Goal: Transaction & Acquisition: Purchase product/service

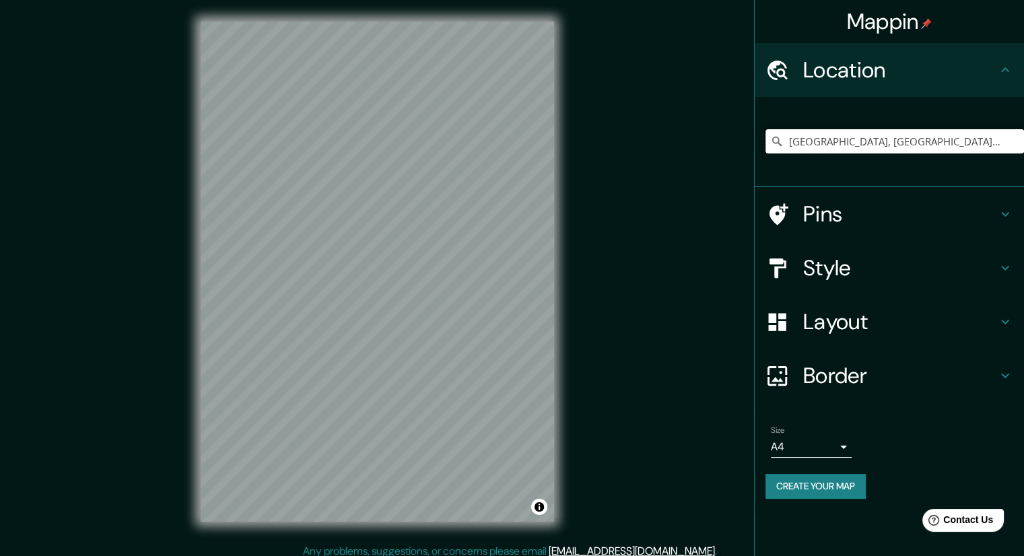
click at [1011, 141] on input "[GEOGRAPHIC_DATA], [GEOGRAPHIC_DATA], [GEOGRAPHIC_DATA]" at bounding box center [894, 141] width 258 height 24
drag, startPoint x: 793, startPoint y: 143, endPoint x: 1033, endPoint y: 217, distance: 251.3
click at [1023, 217] on html "Mappin Location [GEOGRAPHIC_DATA], [GEOGRAPHIC_DATA], [GEOGRAPHIC_DATA] Pins St…" at bounding box center [512, 278] width 1024 height 556
type input "S"
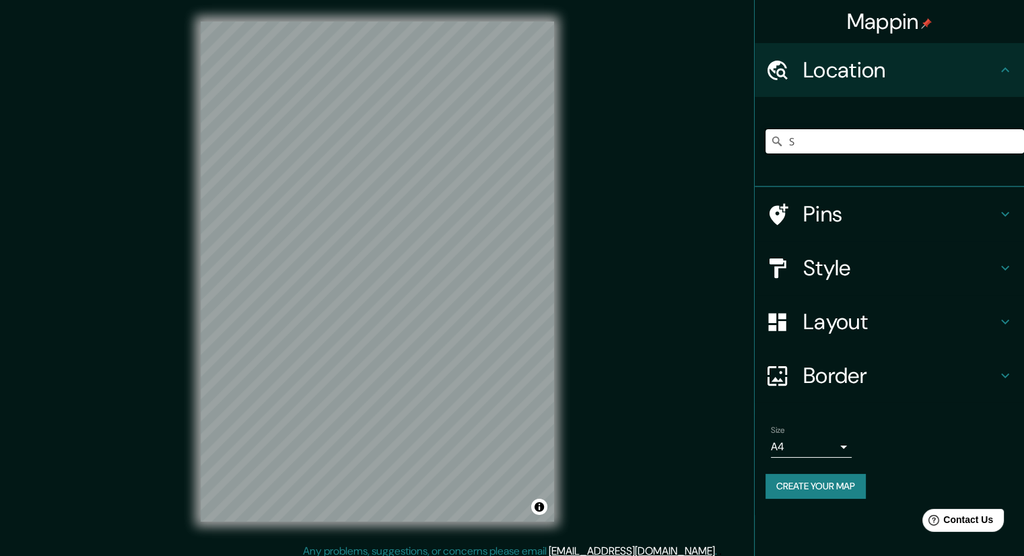
scroll to position [0, 0]
paste input "[STREET_ADDRESS] Autónoma de [GEOGRAPHIC_DATA], [GEOGRAPHIC_DATA]"
type input "[STREET_ADDRESS]"
click at [388, 238] on div at bounding box center [391, 235] width 11 height 11
click at [1012, 141] on icon "Clear" at bounding box center [1013, 141] width 8 height 8
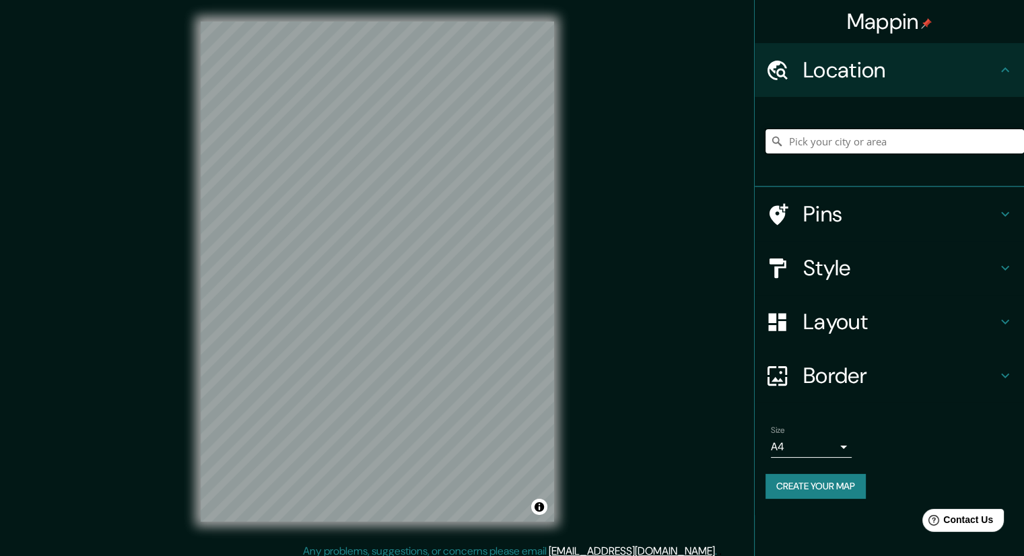
paste input "UCV, Facultad de Ciencias, [GEOGRAPHIC_DATA] 1040, [GEOGRAPHIC_DATA], [GEOGRAPH…"
type input "[GEOGRAPHIC_DATA], [GEOGRAPHIC_DATA], [GEOGRAPHIC_DATA]"
click at [1015, 139] on icon "Clear" at bounding box center [1013, 141] width 8 height 8
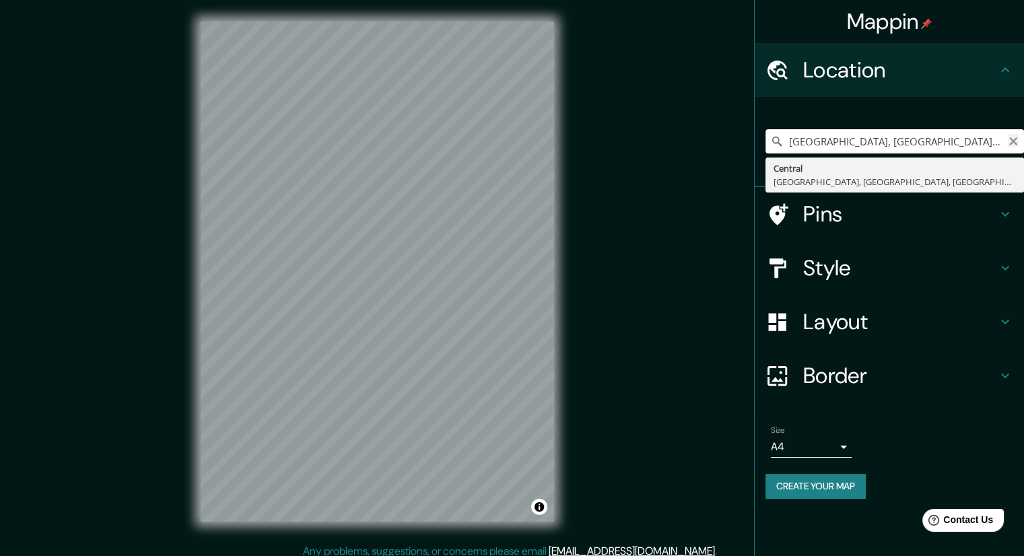
type input "[GEOGRAPHIC_DATA], [GEOGRAPHIC_DATA], [GEOGRAPHIC_DATA], [GEOGRAPHIC_DATA]"
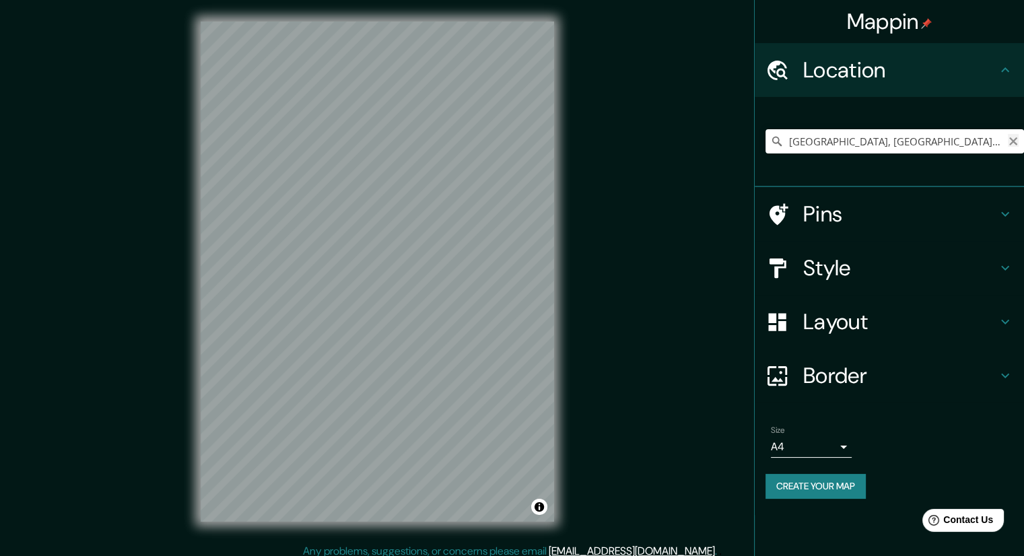
click at [1010, 140] on icon "Clear" at bounding box center [1013, 141] width 11 height 11
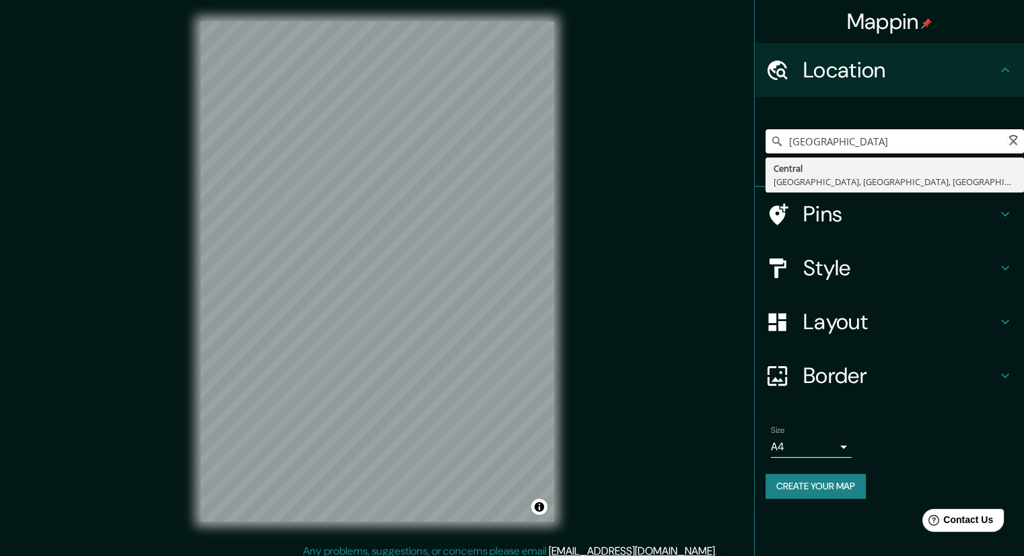
type input "[GEOGRAPHIC_DATA]"
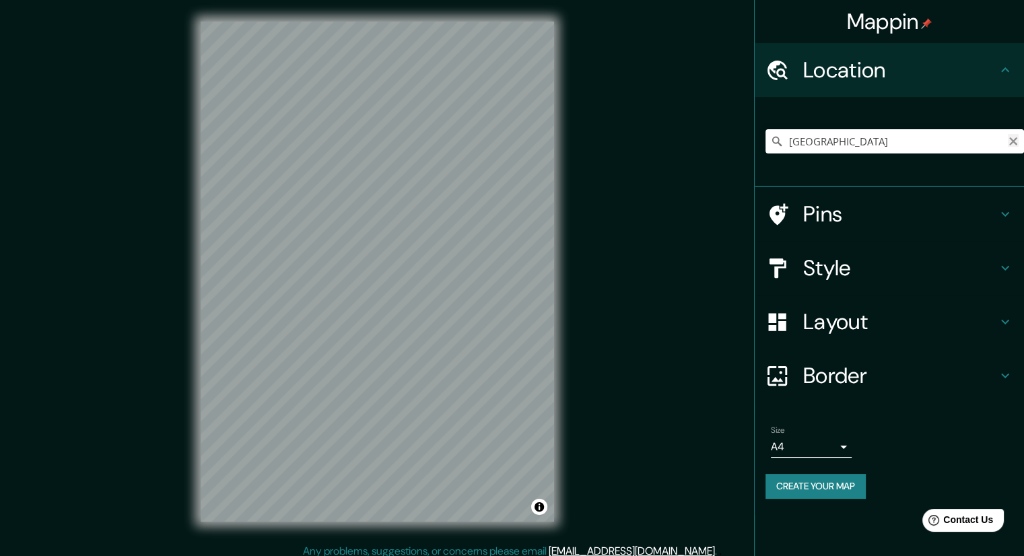
click at [1015, 144] on icon "Clear" at bounding box center [1013, 141] width 8 height 8
paste input "UCV, Facultad de Ciencias, [GEOGRAPHIC_DATA] 1040, [GEOGRAPHIC_DATA], [GEOGRAPH…"
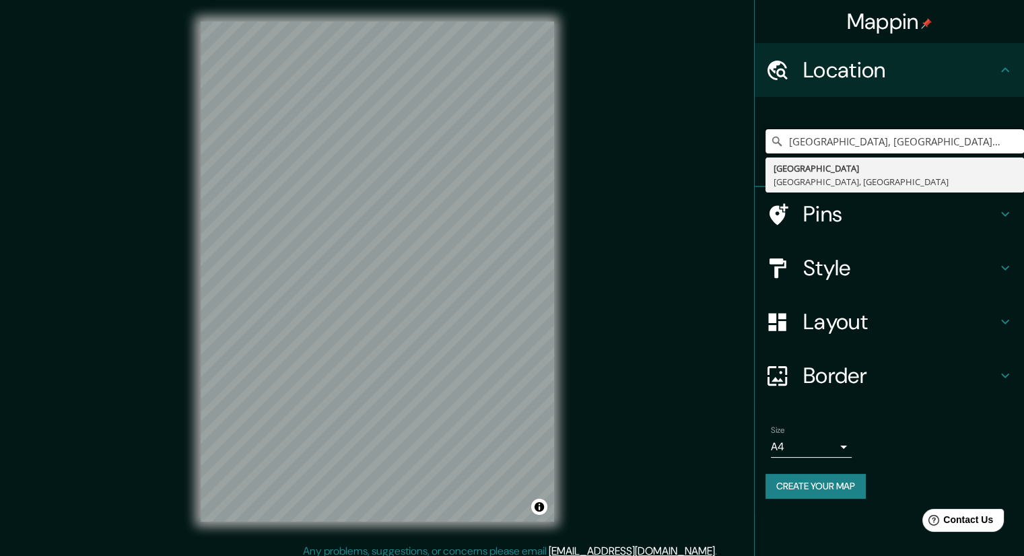
drag, startPoint x: 821, startPoint y: 146, endPoint x: 751, endPoint y: 145, distance: 70.0
click at [751, 145] on div "Mappin Location [GEOGRAPHIC_DATA], [GEOGRAPHIC_DATA], [GEOGRAPHIC_DATA] [GEOGRA…" at bounding box center [512, 282] width 1024 height 565
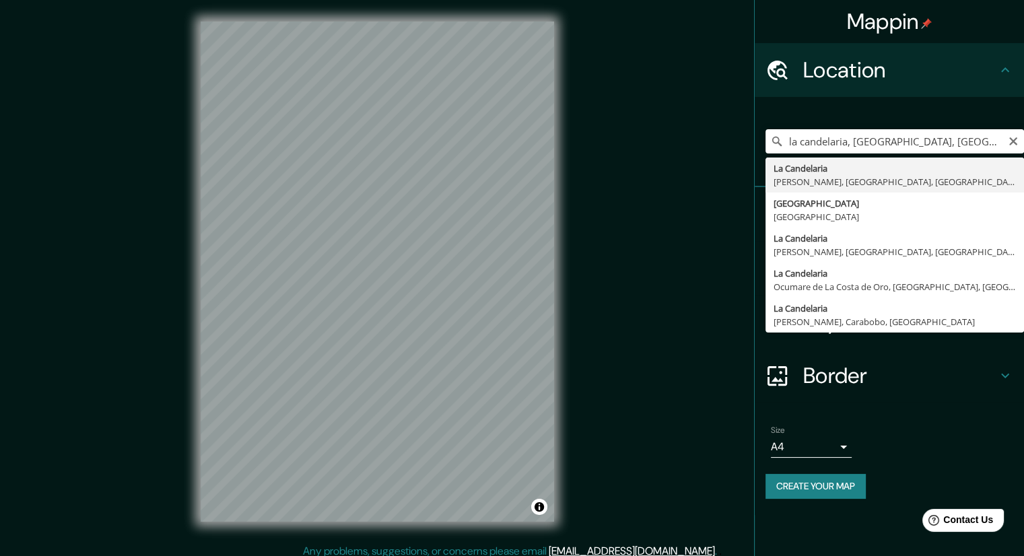
type input "La Candelaria, [PERSON_NAME], [GEOGRAPHIC_DATA], [GEOGRAPHIC_DATA]"
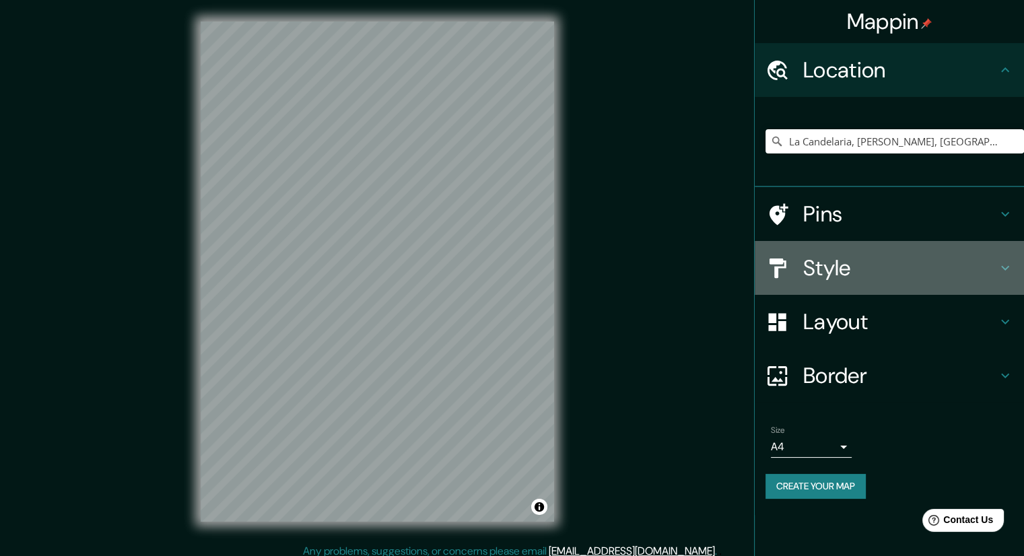
click at [787, 259] on icon at bounding box center [777, 268] width 24 height 24
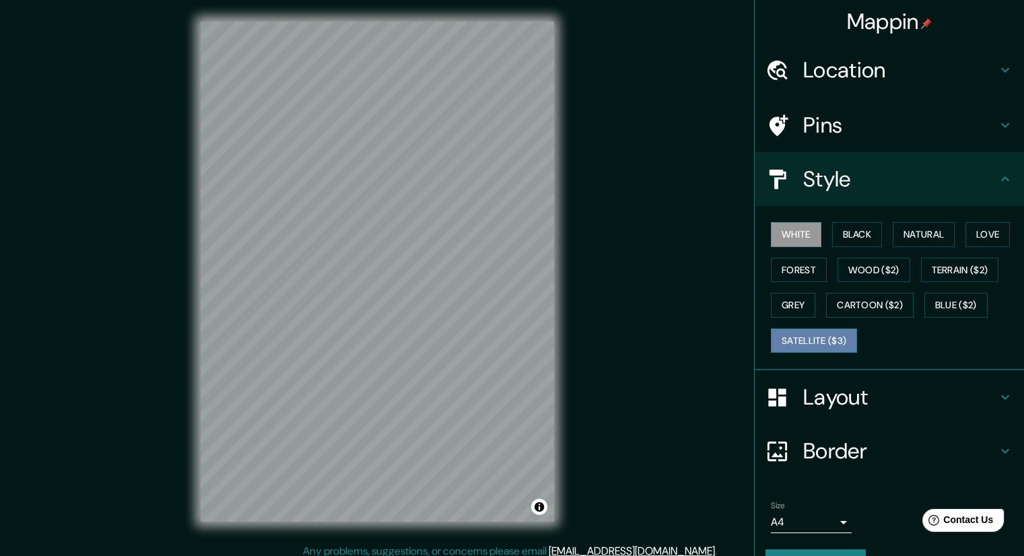
click at [829, 335] on button "Satellite ($3)" at bounding box center [814, 341] width 86 height 25
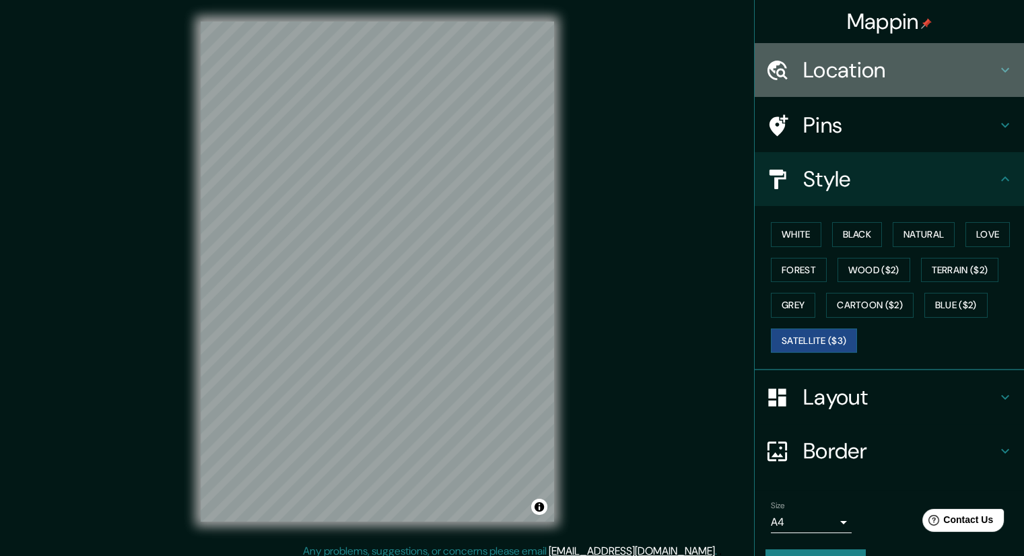
click at [894, 85] on div "Location" at bounding box center [889, 70] width 269 height 54
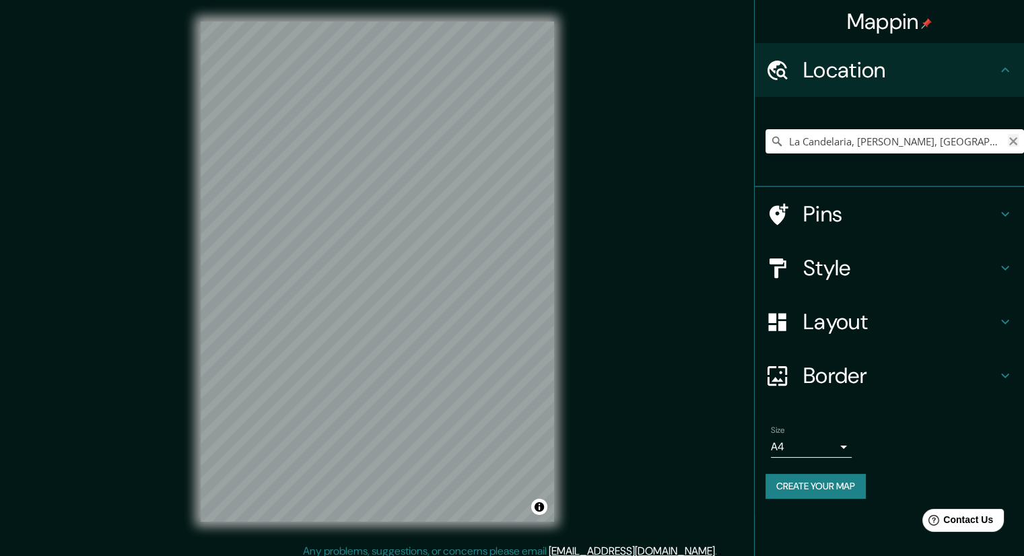
click at [1012, 137] on icon "Clear" at bounding box center [1013, 141] width 11 height 11
drag, startPoint x: 786, startPoint y: 144, endPoint x: 1033, endPoint y: 168, distance: 248.2
click at [1023, 168] on html "Mappin Location [GEOGRAPHIC_DATA], [PERSON_NAME], [GEOGRAPHIC_DATA], [GEOGRAPHI…" at bounding box center [512, 278] width 1024 height 556
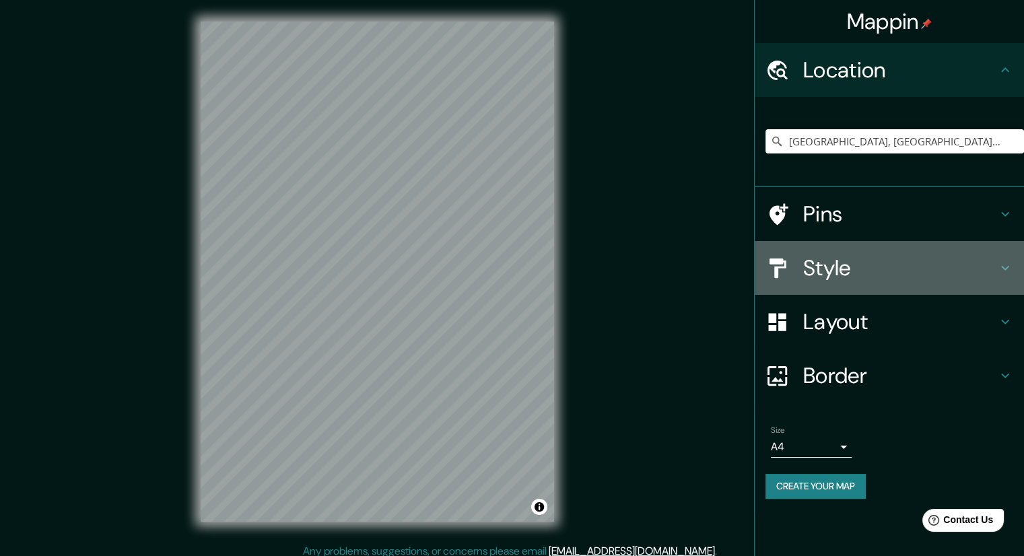
click at [832, 267] on h4 "Style" at bounding box center [900, 267] width 194 height 27
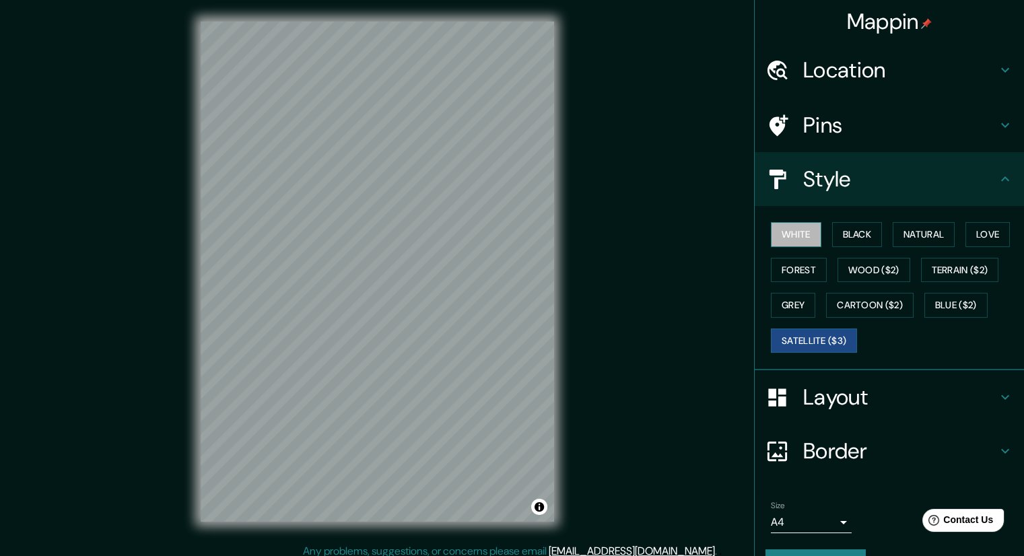
click at [792, 231] on button "White" at bounding box center [796, 234] width 50 height 25
click at [321, 247] on div at bounding box center [326, 243] width 11 height 11
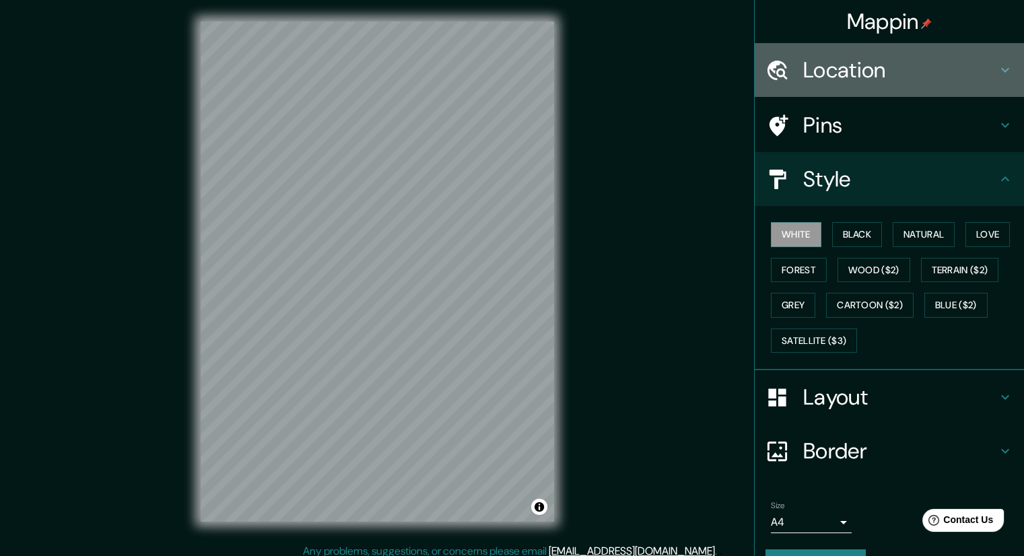
click at [916, 85] on div "Location" at bounding box center [889, 70] width 269 height 54
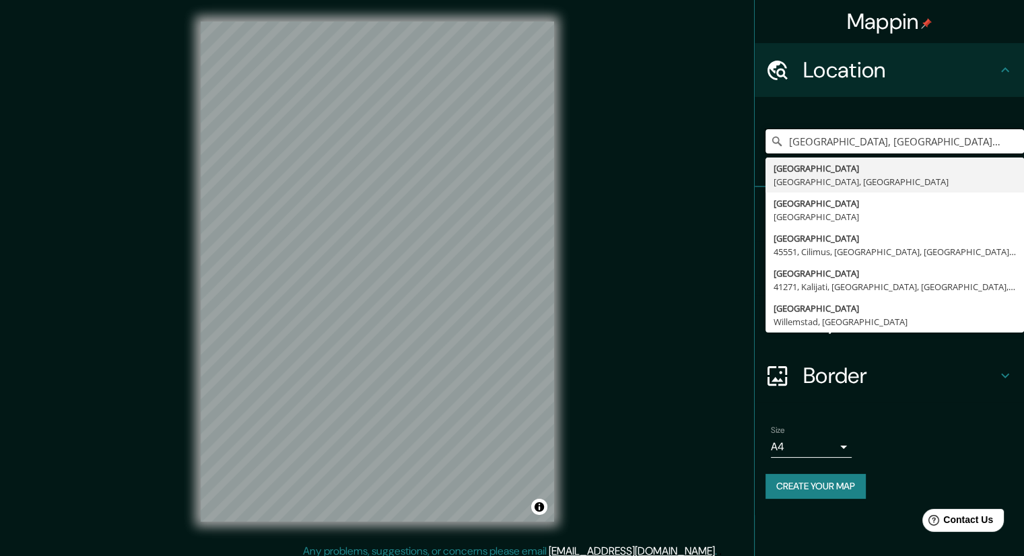
drag, startPoint x: 973, startPoint y: 146, endPoint x: 734, endPoint y: 137, distance: 239.8
click at [734, 137] on div "Mappin Location [GEOGRAPHIC_DATA], [GEOGRAPHIC_DATA], [GEOGRAPHIC_DATA] [GEOGRA…" at bounding box center [512, 282] width 1024 height 565
drag, startPoint x: 973, startPoint y: 138, endPoint x: 763, endPoint y: 130, distance: 210.2
click at [763, 130] on div "[GEOGRAPHIC_DATA], [GEOGRAPHIC_DATA], [GEOGRAPHIC_DATA] Unambuwa Distrito de [G…" at bounding box center [889, 142] width 269 height 90
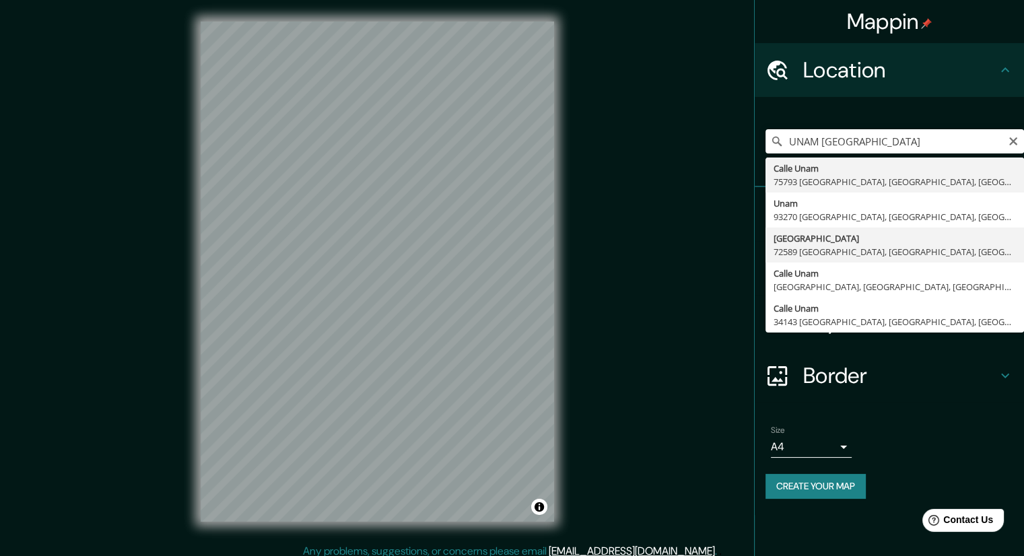
type input "[GEOGRAPHIC_DATA], [GEOGRAPHIC_DATA], [GEOGRAPHIC_DATA]"
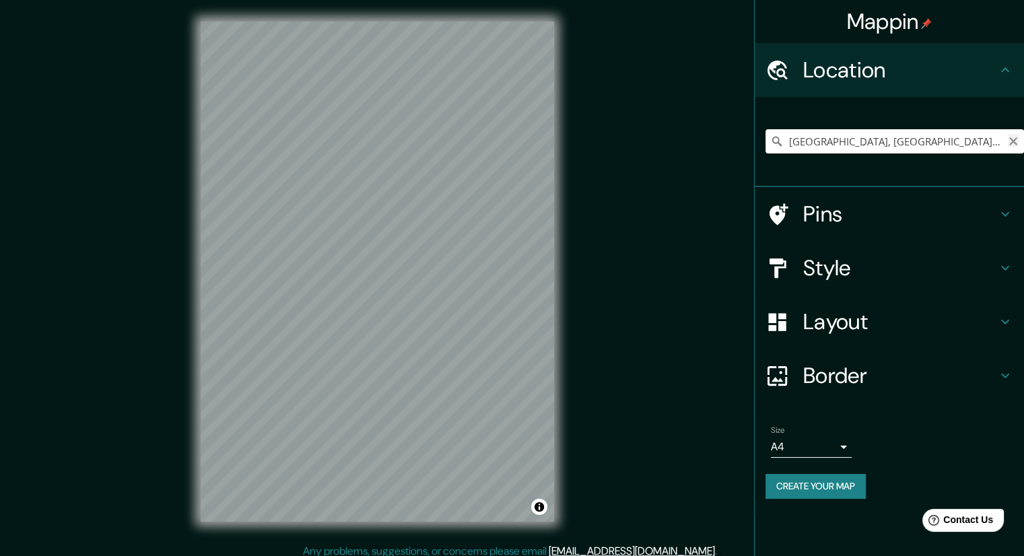
click at [1010, 146] on icon "Clear" at bounding box center [1013, 141] width 11 height 11
paste input "Escolar, C.U., [GEOGRAPHIC_DATA], 04510 [GEOGRAPHIC_DATA], [GEOGRAPHIC_DATA], […"
type input "Circuito Zona Deportiva, 04510 [GEOGRAPHIC_DATA], [GEOGRAPHIC_DATA]"
click at [1015, 141] on icon "Clear" at bounding box center [1013, 141] width 11 height 11
paste input "Zona Cívico-Administrativa BL H - [GEOGRAPHIC_DATA], [GEOGRAPHIC_DATA], 70170-9…"
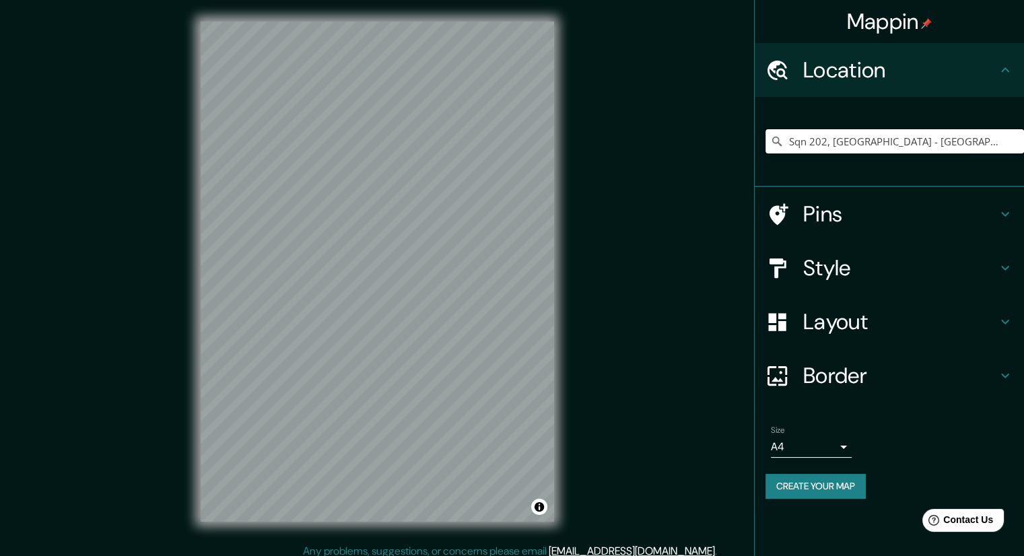
type input "Sqn 202, [GEOGRAPHIC_DATA] - [GEOGRAPHIC_DATA], 70832-060, [GEOGRAPHIC_DATA]"
click at [1011, 143] on icon "Clear" at bounding box center [1013, 141] width 8 height 8
paste input "Agüero 2502, C1425 Cdad. Autónoma de [GEOGRAPHIC_DATA], [GEOGRAPHIC_DATA]"
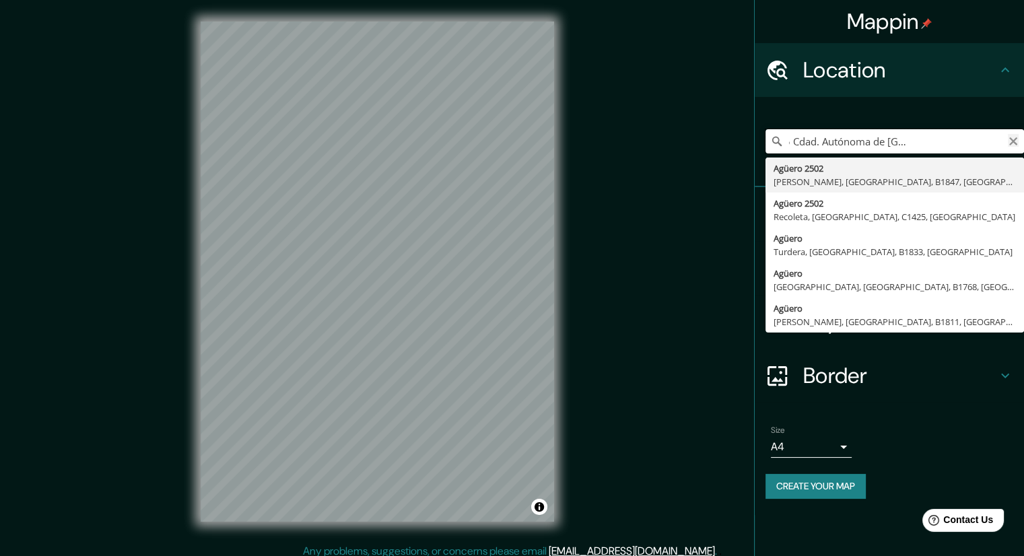
type input "[STREET_ADDRESS][PERSON_NAME]"
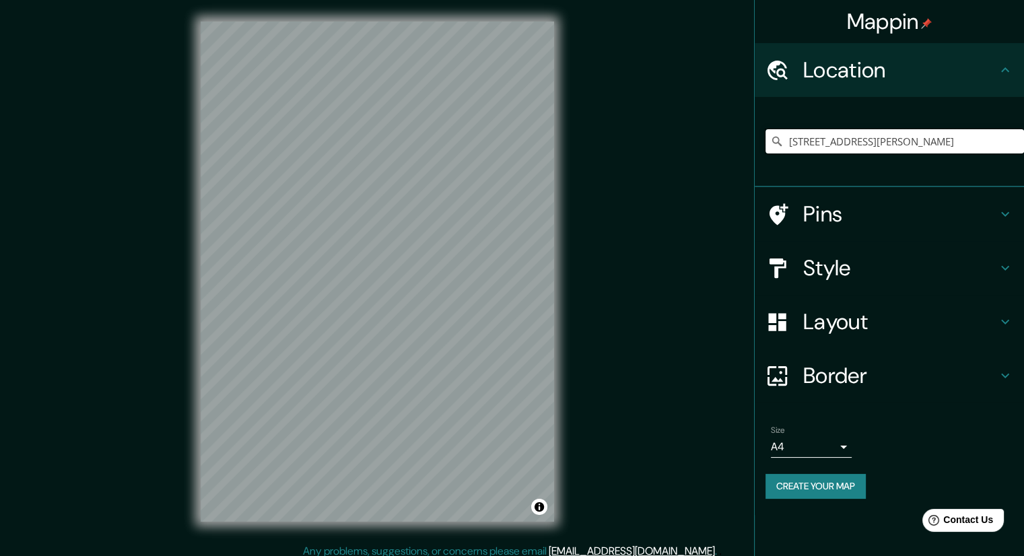
scroll to position [0, 0]
click at [1015, 140] on icon "Clear" at bounding box center [1013, 141] width 8 height 8
click at [869, 141] on input "[GEOGRAPHIC_DATA], [GEOGRAPHIC_DATA]" at bounding box center [894, 141] width 258 height 24
drag, startPoint x: 942, startPoint y: 143, endPoint x: 733, endPoint y: 133, distance: 209.6
click at [733, 133] on div "Mappin Location [GEOGRAPHIC_DATA], [GEOGRAPHIC_DATA] Pins Style Layout Border C…" at bounding box center [512, 282] width 1024 height 565
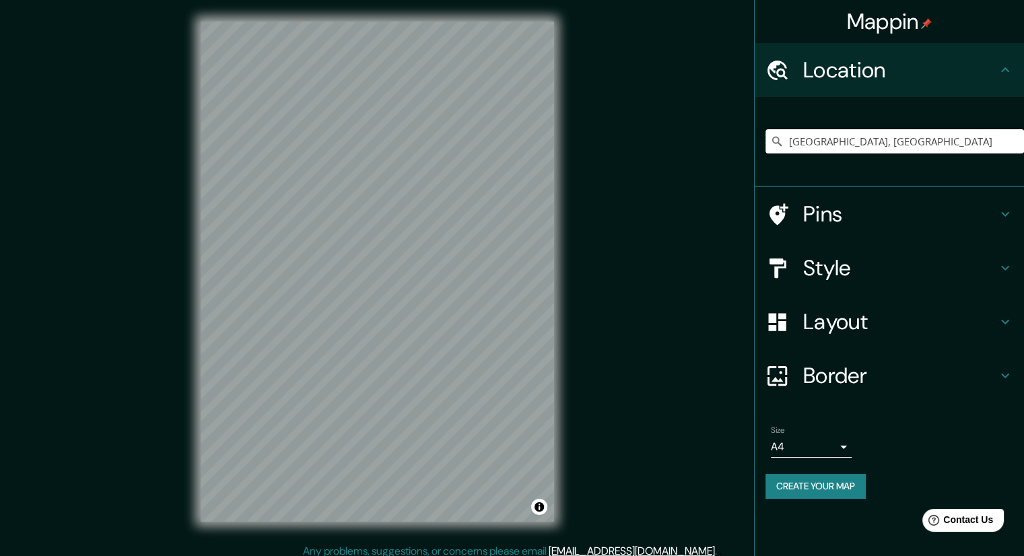
paste input "6RF3+QJ4 [GEOGRAPHIC_DATA], [GEOGRAPHIC_DATA]"
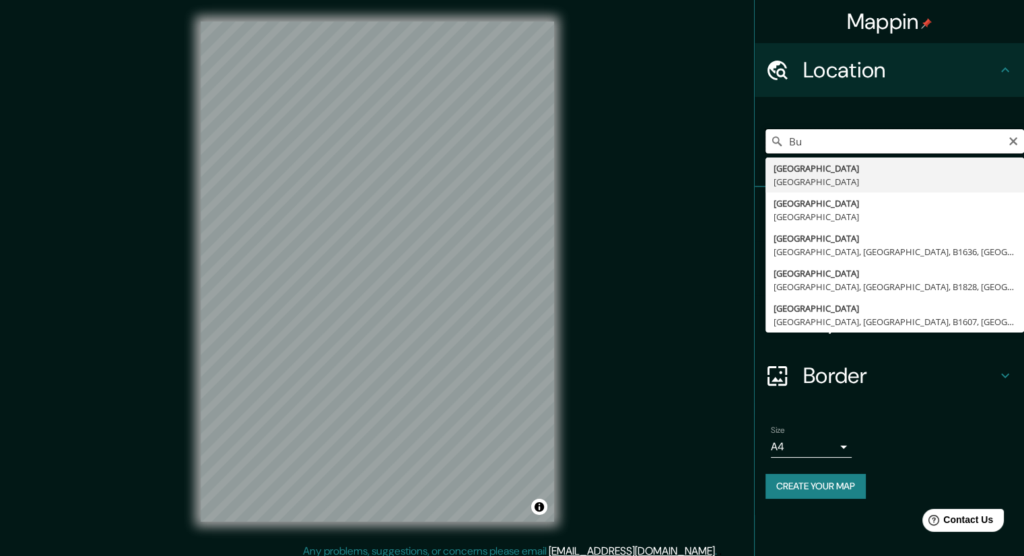
type input "B"
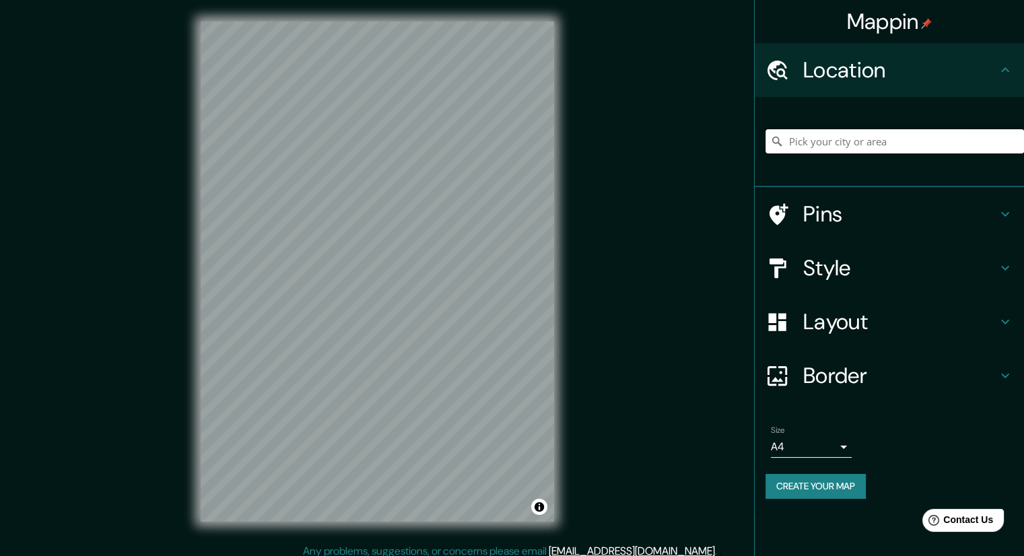
paste input "6RF3+QJ4 [GEOGRAPHIC_DATA], [GEOGRAPHIC_DATA]"
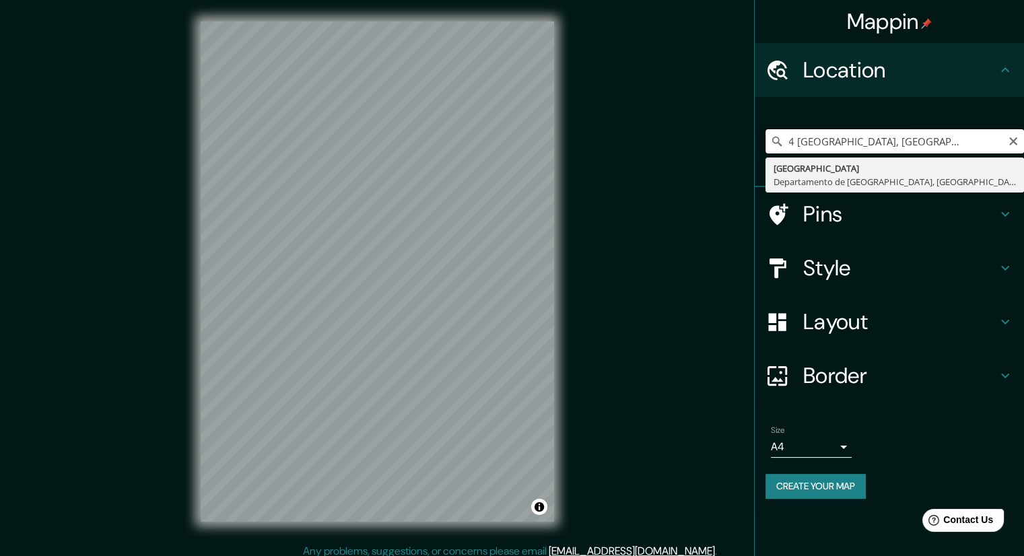
click at [982, 151] on input "6RF3+QJ4 [GEOGRAPHIC_DATA], [GEOGRAPHIC_DATA]" at bounding box center [894, 141] width 258 height 24
click at [1003, 142] on input "6RF3+QJ4 [GEOGRAPHIC_DATA], [GEOGRAPHIC_DATA]" at bounding box center [894, 141] width 258 height 24
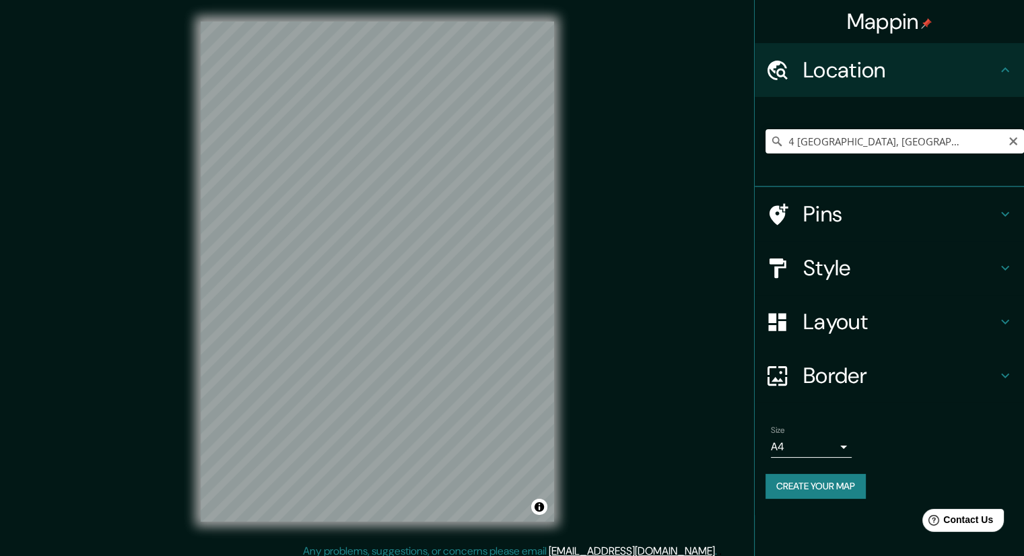
scroll to position [0, 0]
click at [775, 143] on icon at bounding box center [776, 141] width 9 height 9
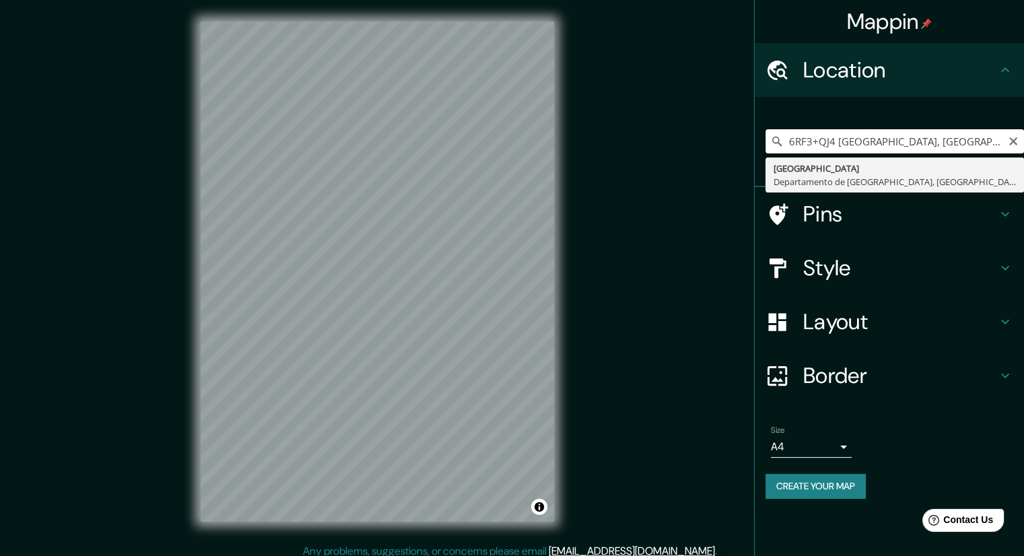
click at [980, 137] on input "6RF3+QJ4 [GEOGRAPHIC_DATA], [GEOGRAPHIC_DATA]" at bounding box center [894, 141] width 258 height 24
type input "[GEOGRAPHIC_DATA], [GEOGRAPHIC_DATA], [GEOGRAPHIC_DATA]"
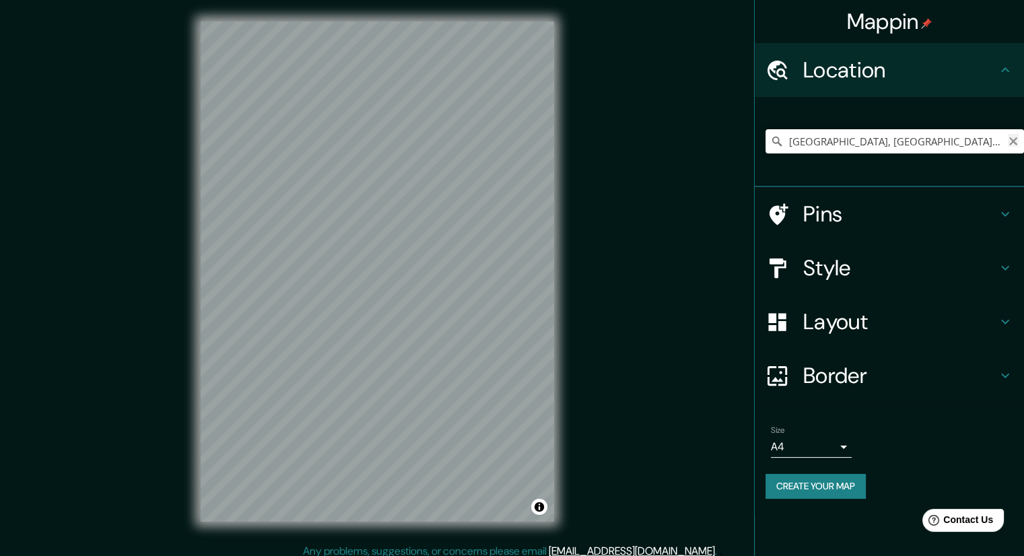
click at [1011, 138] on icon "Clear" at bounding box center [1013, 141] width 11 height 11
click at [423, 181] on div at bounding box center [422, 178] width 11 height 11
drag, startPoint x: 953, startPoint y: 133, endPoint x: 727, endPoint y: 135, distance: 226.2
click at [727, 135] on div "Mappin Location [GEOGRAPHIC_DATA], [GEOGRAPHIC_DATA] Pins Style Layout Border C…" at bounding box center [512, 282] width 1024 height 565
drag, startPoint x: 998, startPoint y: 137, endPoint x: 770, endPoint y: 162, distance: 228.9
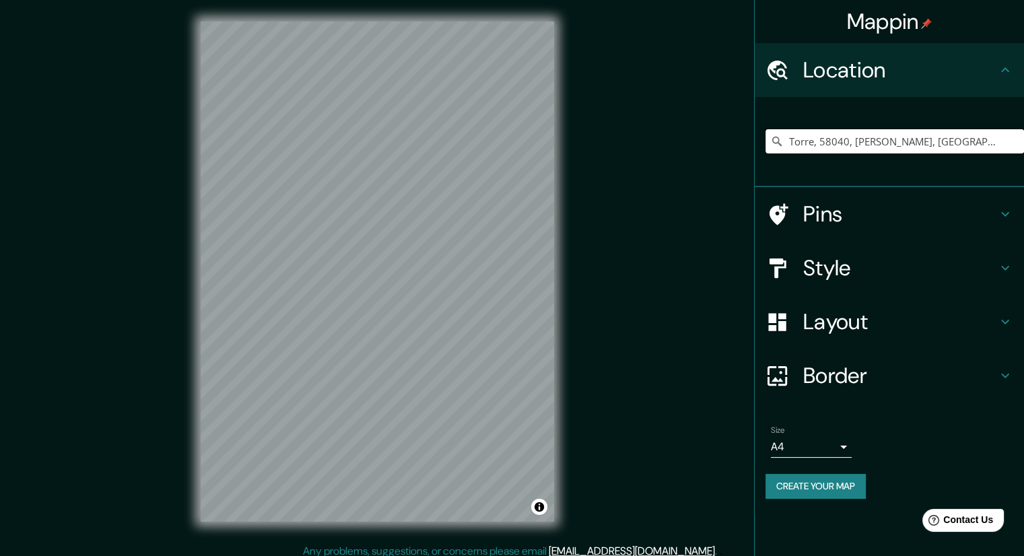
click at [770, 162] on div "Torre, [GEOGRAPHIC_DATA][PERSON_NAME], [GEOGRAPHIC_DATA], [GEOGRAPHIC_DATA] [GE…" at bounding box center [894, 141] width 258 height 67
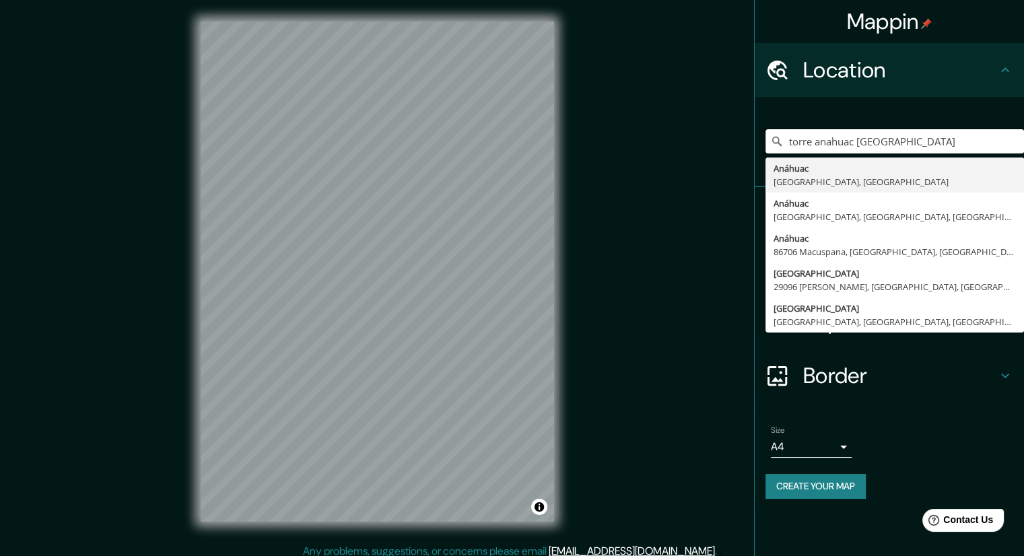
drag, startPoint x: 912, startPoint y: 138, endPoint x: 742, endPoint y: 123, distance: 171.0
click at [742, 123] on div "Mappin Location [GEOGRAPHIC_DATA] [GEOGRAPHIC_DATA] [GEOGRAPHIC_DATA], [GEOGRAP…" at bounding box center [512, 282] width 1024 height 565
paste input "Av. Manuel L. [STREET_ADDRESS][DATE][PERSON_NAME]"
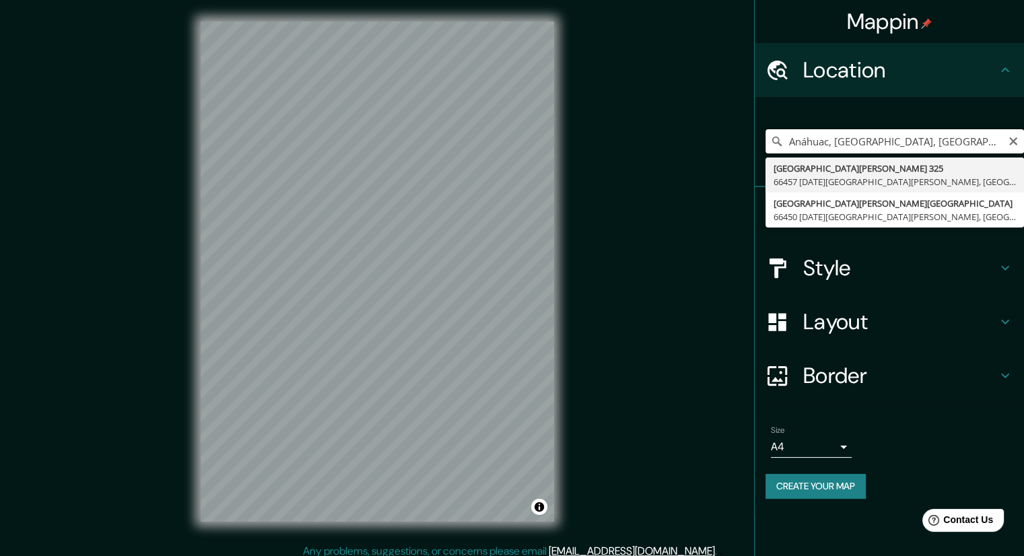
click at [957, 140] on input "Anáhuac, [GEOGRAPHIC_DATA], [GEOGRAPHIC_DATA]" at bounding box center [894, 141] width 258 height 24
drag, startPoint x: 954, startPoint y: 133, endPoint x: 740, endPoint y: 145, distance: 214.5
click at [740, 145] on div "Mappin Location [GEOGRAPHIC_DATA], [GEOGRAPHIC_DATA], [GEOGRAPHIC_DATA] [GEOGRA…" at bounding box center [512, 282] width 1024 height 565
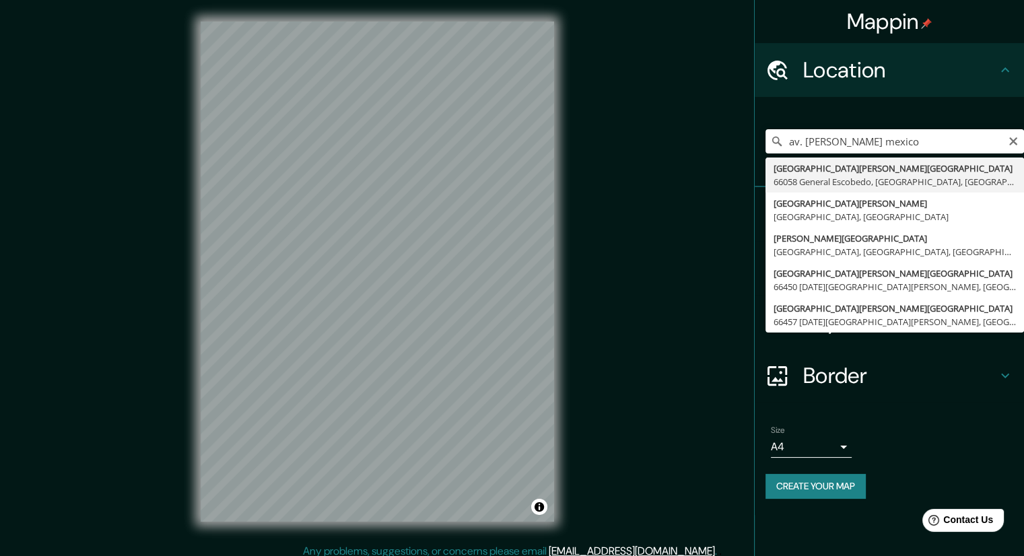
type input "[GEOGRAPHIC_DATA][PERSON_NAME], 66058 General Escobedo, [GEOGRAPHIC_DATA], [GEO…"
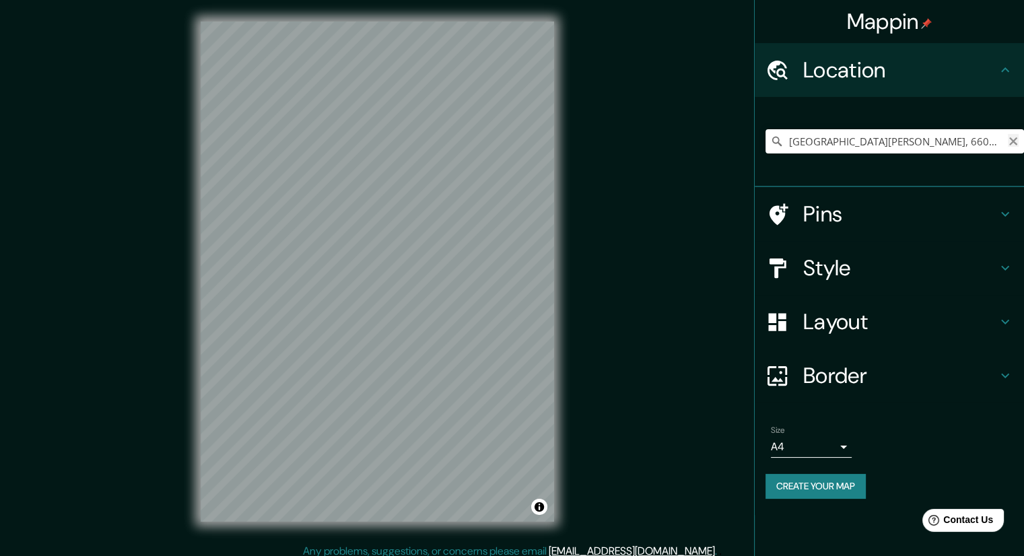
click at [1012, 137] on icon "Clear" at bounding box center [1013, 141] width 11 height 11
paste input "Av. [STREET_ADDRESS]"
drag, startPoint x: 782, startPoint y: 135, endPoint x: 792, endPoint y: 146, distance: 14.8
click at [792, 146] on div "[GEOGRAPHIC_DATA], [GEOGRAPHIC_DATA] - [GEOGRAPHIC_DATA], 01040-000, [GEOGRAPHI…" at bounding box center [894, 141] width 258 height 24
drag, startPoint x: 792, startPoint y: 146, endPoint x: 1033, endPoint y: 149, distance: 241.7
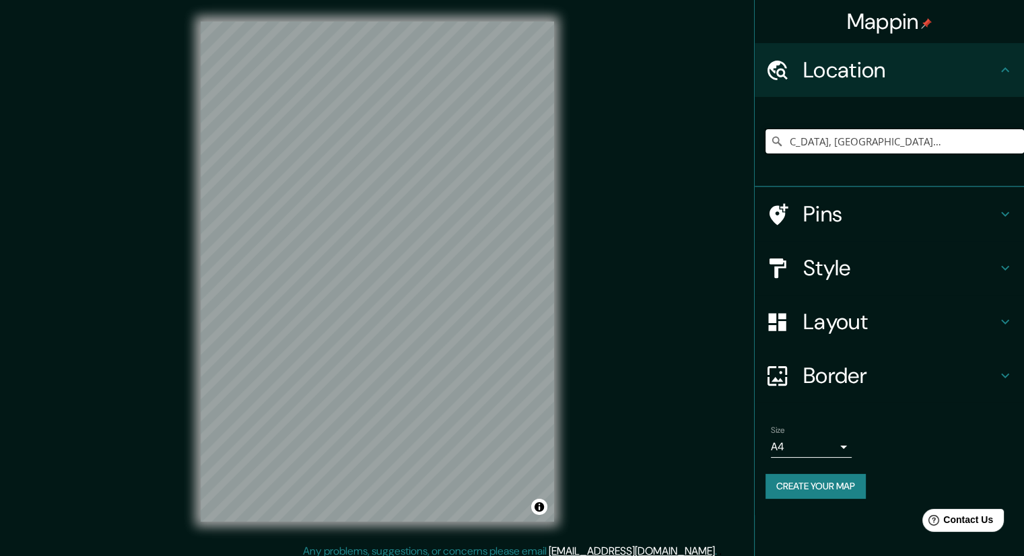
click at [1023, 149] on html "Mappin Location [GEOGRAPHIC_DATA], [GEOGRAPHIC_DATA] - [GEOGRAPHIC_DATA], [GEOG…" at bounding box center [512, 278] width 1024 height 556
paste input "[US_STATE] 1065, C1005 Cdad. Autónoma de [GEOGRAPHIC_DATA], [GEOGRAPHIC_DATA]"
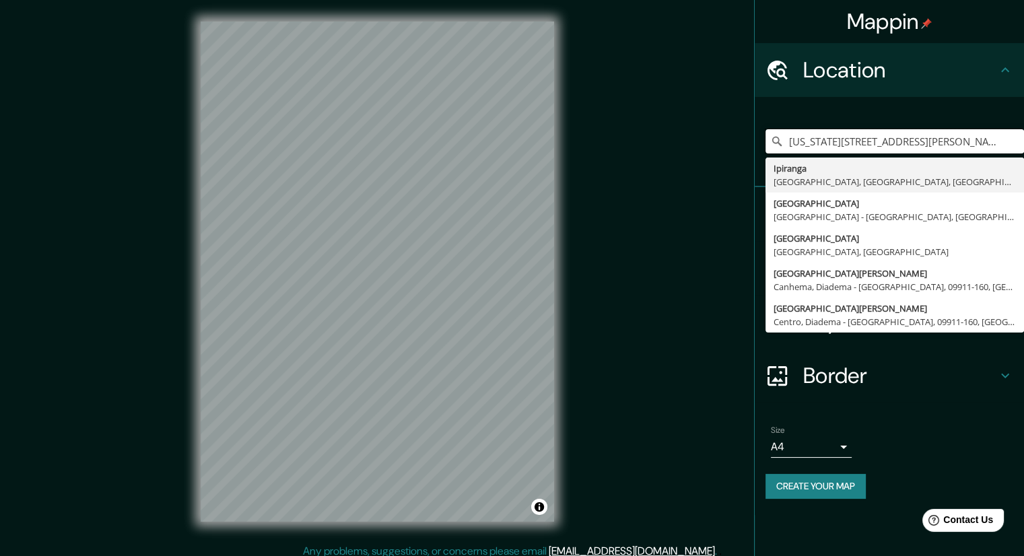
type input "[US_STATE][STREET_ADDRESS][PERSON_NAME]"
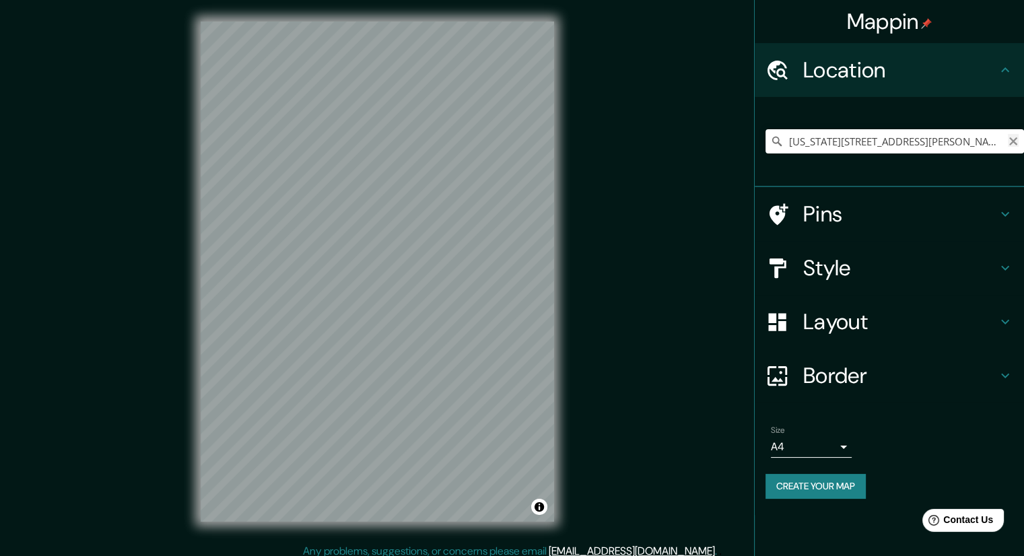
click at [1013, 140] on icon "Clear" at bounding box center [1013, 141] width 8 height 8
paste input "[US_STATE] 1065, C1005 Cdad. Autónoma de [GEOGRAPHIC_DATA], [GEOGRAPHIC_DATA]"
type input "[US_STATE][STREET_ADDRESS][PERSON_NAME]"
click at [1012, 143] on icon "Clear" at bounding box center [1013, 141] width 11 height 11
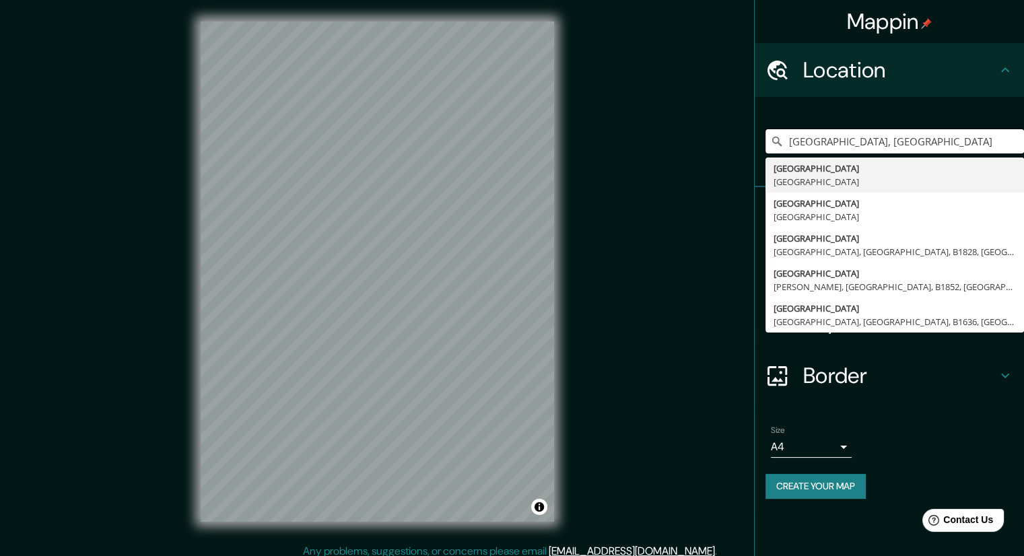
type input "[GEOGRAPHIC_DATA], [GEOGRAPHIC_DATA]"
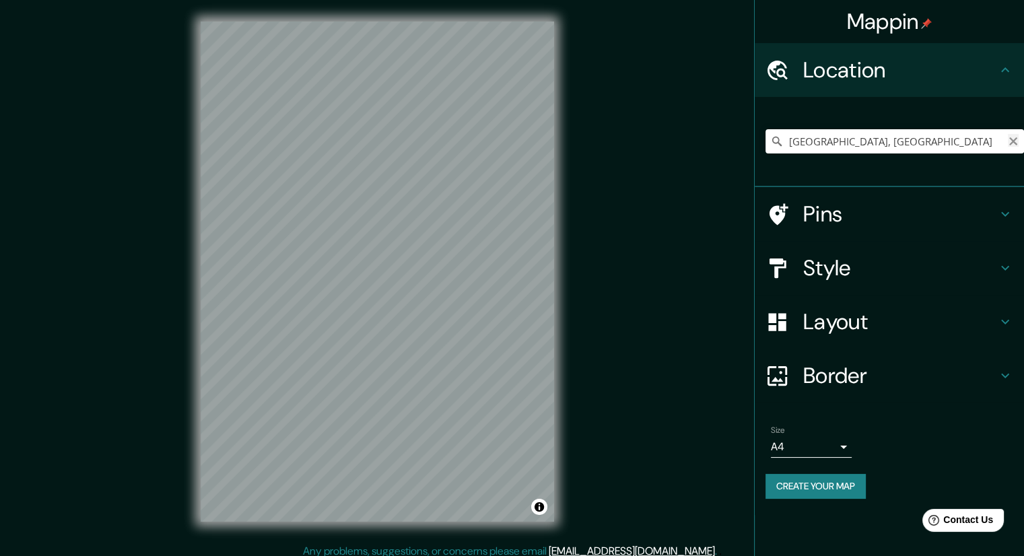
click at [1012, 143] on icon "Clear" at bounding box center [1013, 141] width 11 height 11
paste input "[STREET_ADDRESS]"
drag, startPoint x: 789, startPoint y: 145, endPoint x: 1012, endPoint y: 136, distance: 223.7
click at [1012, 136] on div "Estadio, [GEOGRAPHIC_DATA], [GEOGRAPHIC_DATA], [GEOGRAPHIC_DATA] [GEOGRAPHIC_DA…" at bounding box center [894, 141] width 258 height 24
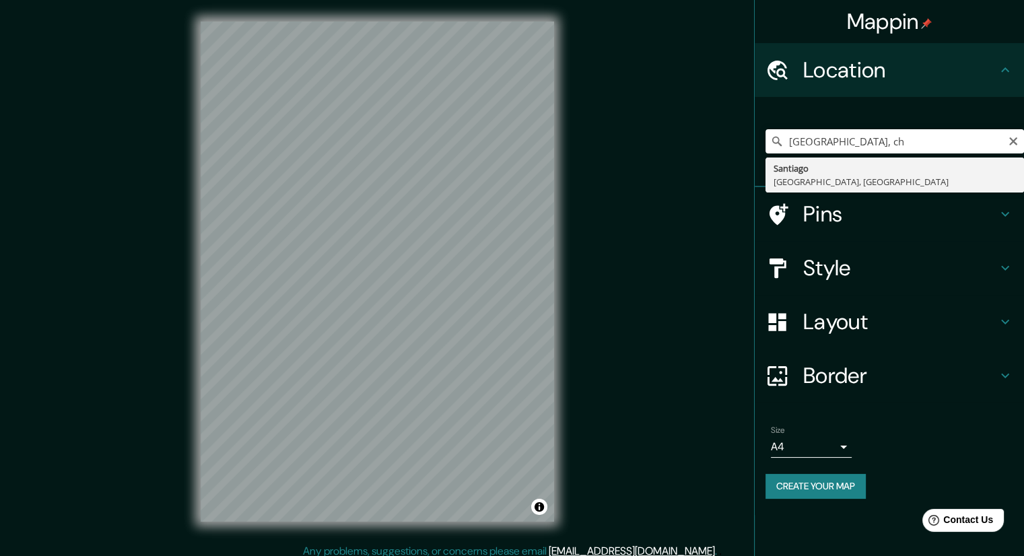
type input "[GEOGRAPHIC_DATA], [GEOGRAPHIC_DATA], [GEOGRAPHIC_DATA]"
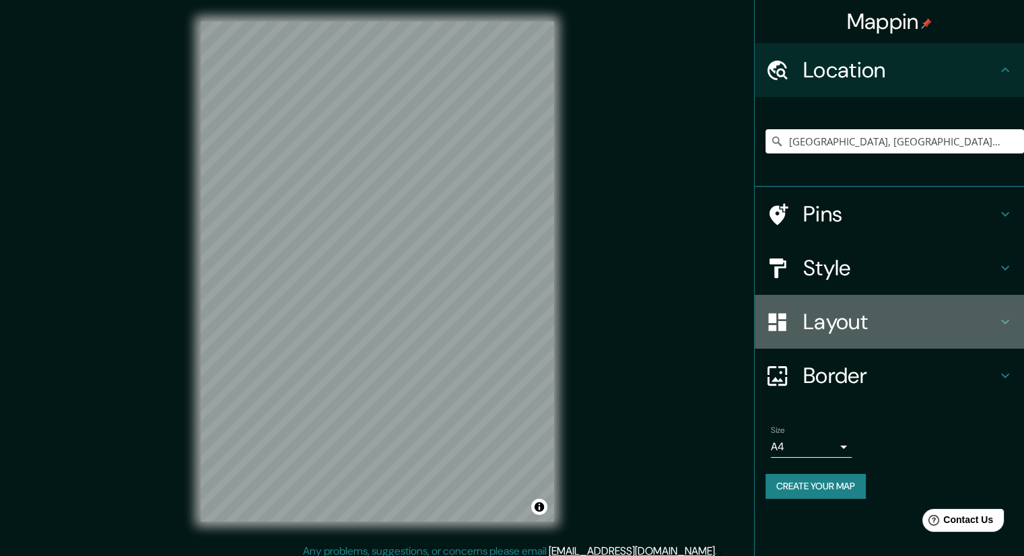
click at [793, 331] on div at bounding box center [784, 322] width 38 height 24
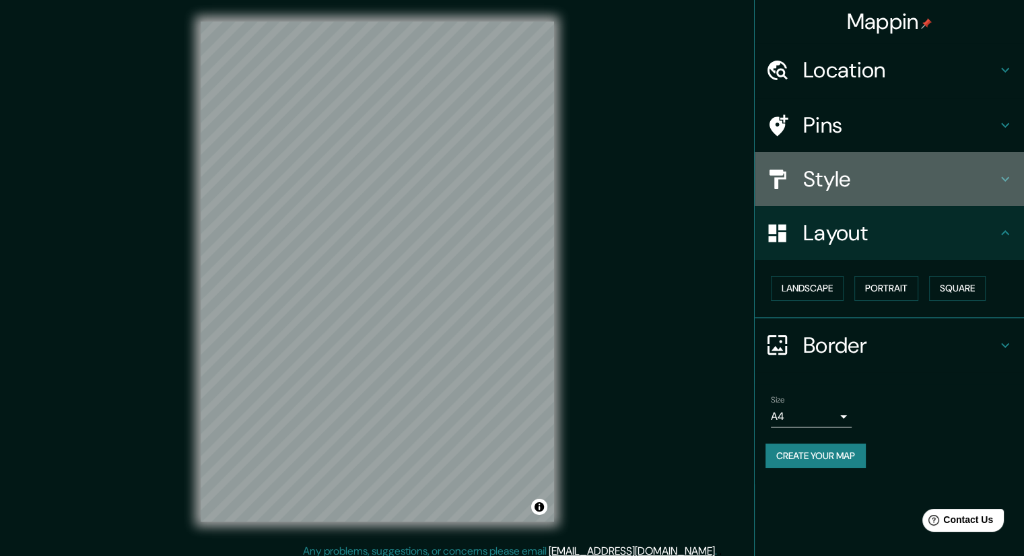
click at [859, 181] on h4 "Style" at bounding box center [900, 179] width 194 height 27
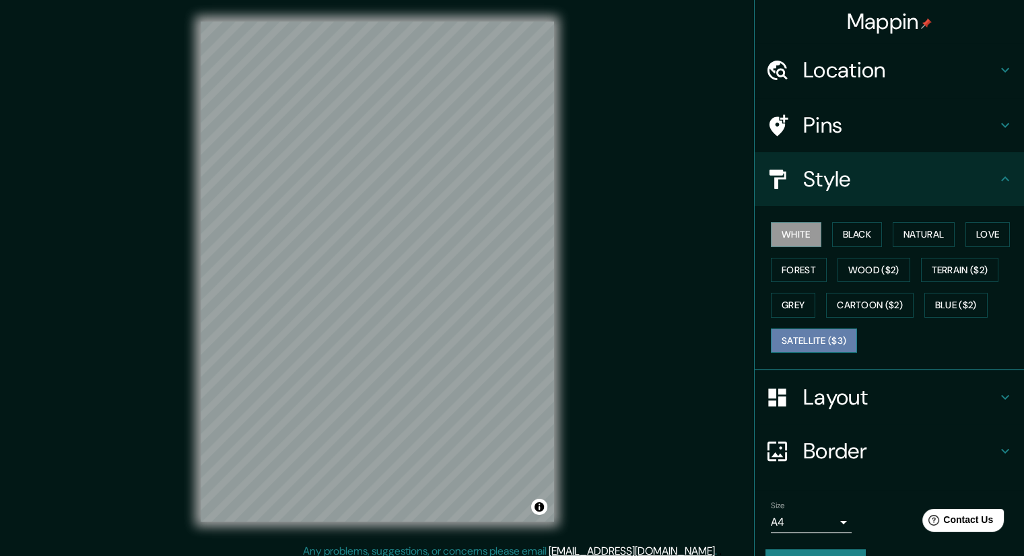
click at [815, 346] on button "Satellite ($3)" at bounding box center [814, 341] width 86 height 25
click at [801, 243] on button "White" at bounding box center [796, 234] width 50 height 25
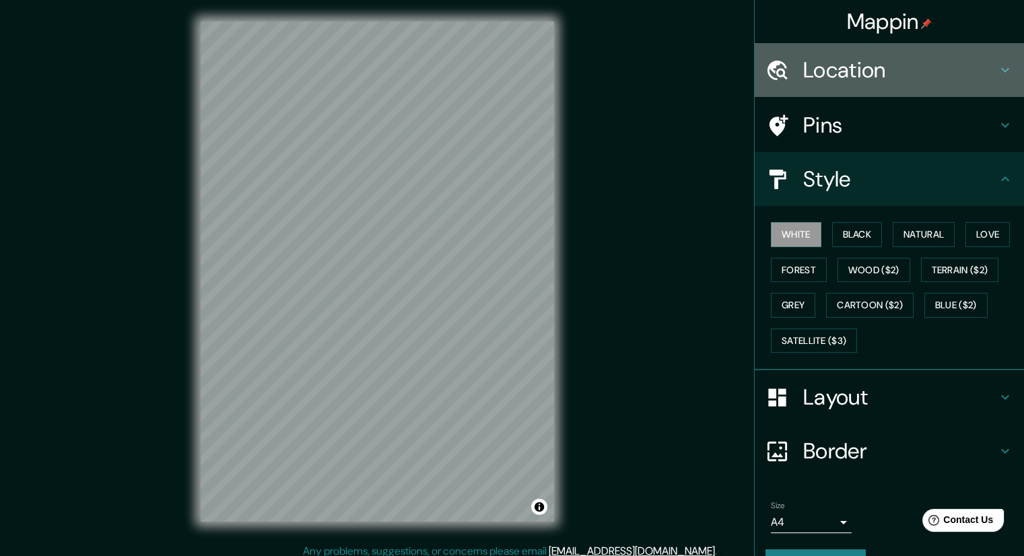
click at [849, 73] on h4 "Location" at bounding box center [900, 70] width 194 height 27
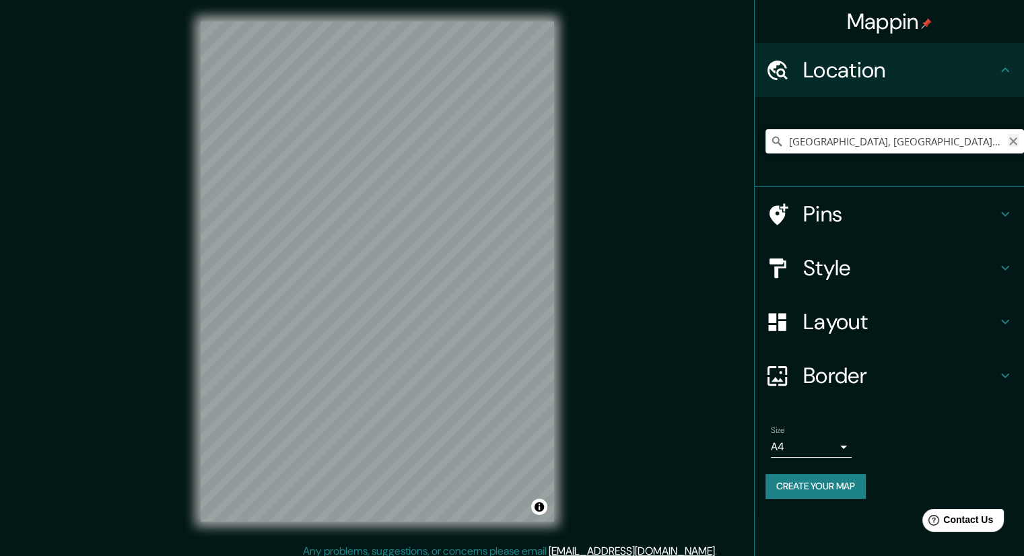
click at [1015, 145] on icon "Clear" at bounding box center [1013, 141] width 11 height 11
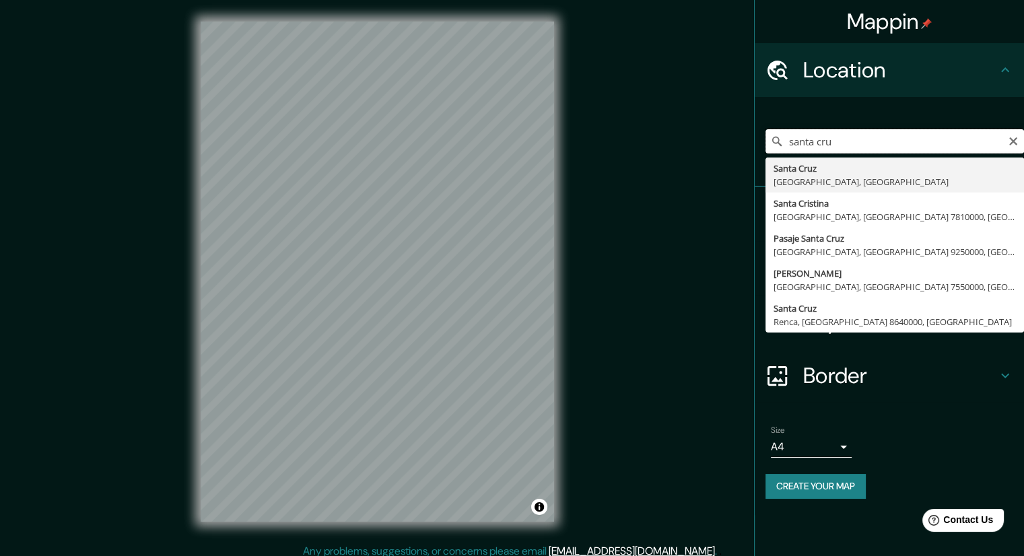
click at [841, 141] on input "santa cru" at bounding box center [894, 141] width 258 height 24
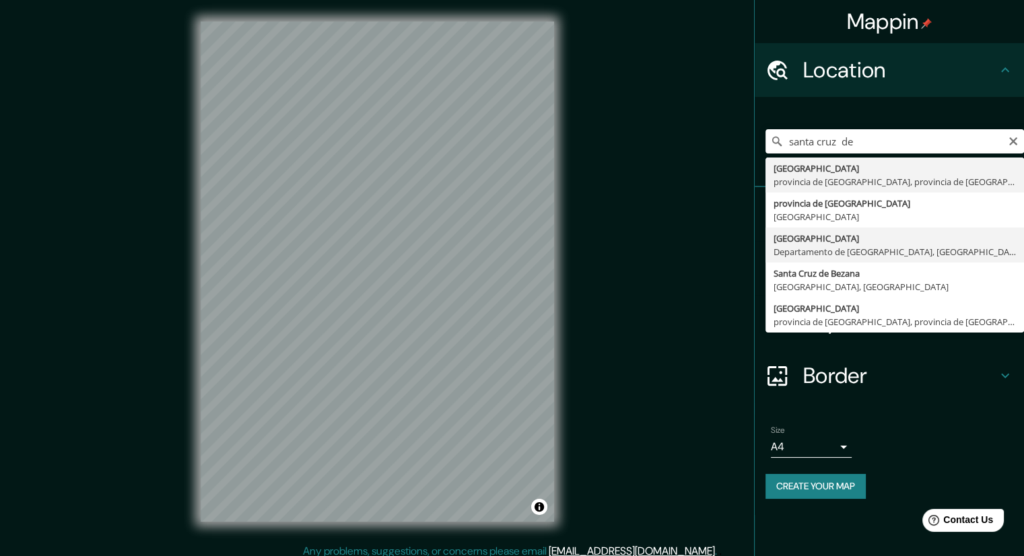
type input "[GEOGRAPHIC_DATA], [GEOGRAPHIC_DATA], [GEOGRAPHIC_DATA]"
